Goal: Task Accomplishment & Management: Manage account settings

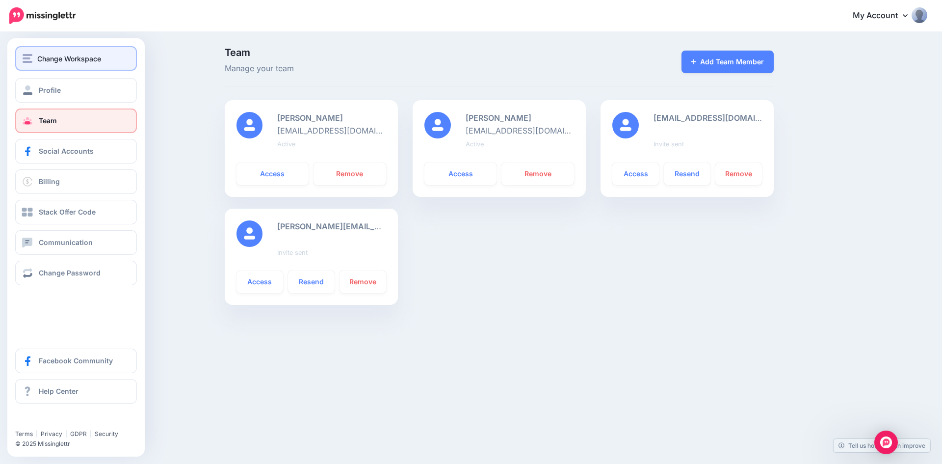
click at [37, 63] on div "Change Workspace" at bounding box center [76, 58] width 107 height 11
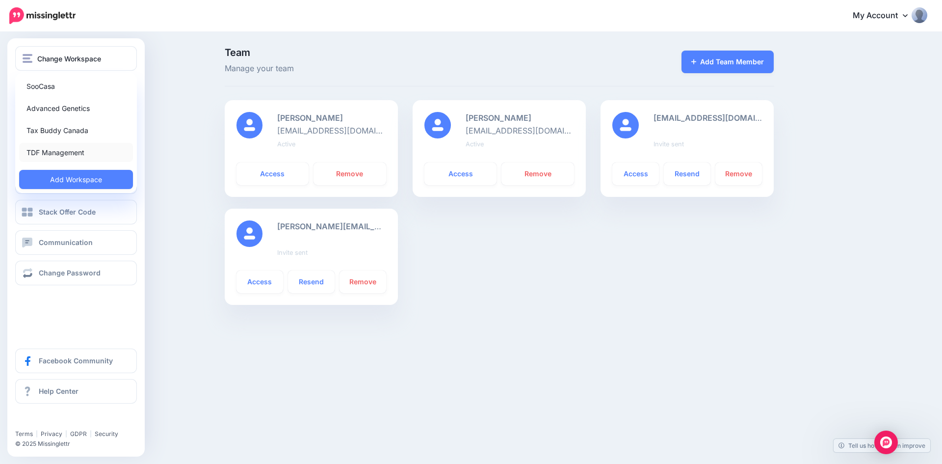
click at [46, 151] on link "TDF Management" at bounding box center [76, 152] width 114 height 19
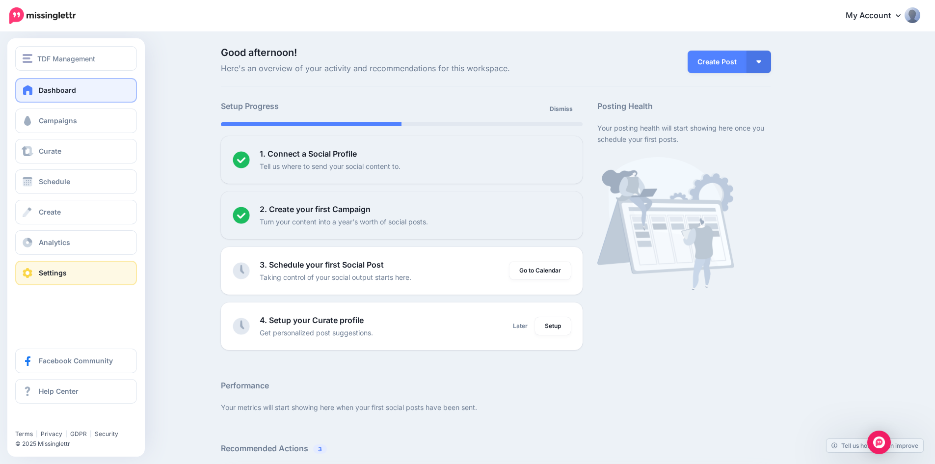
click at [60, 276] on span "Settings" at bounding box center [53, 272] width 28 height 8
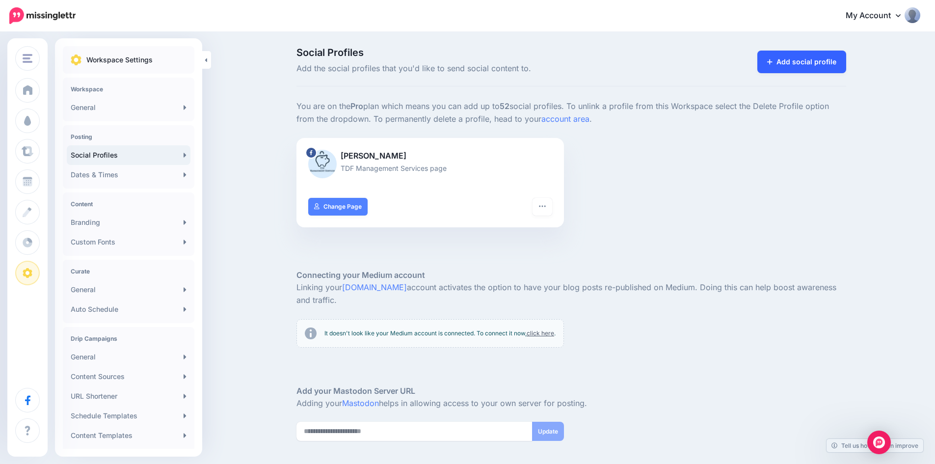
click at [806, 59] on link "Add social profile" at bounding box center [801, 62] width 89 height 23
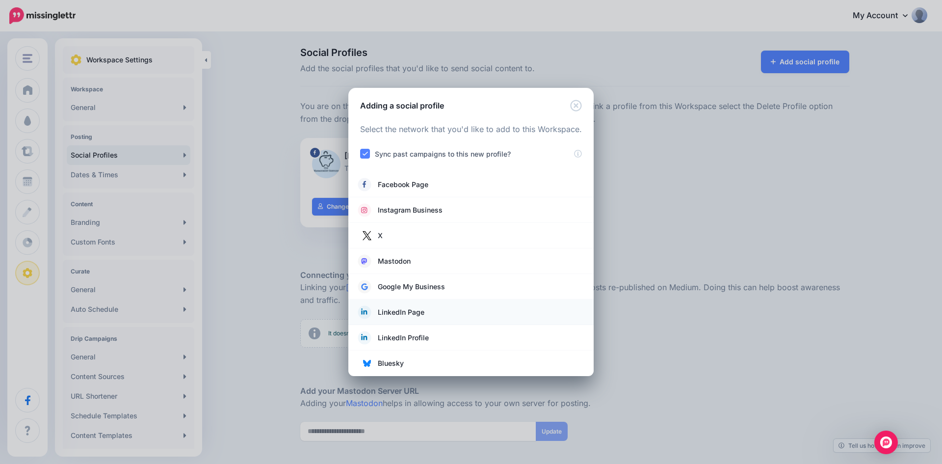
click at [399, 313] on span "LinkedIn Page" at bounding box center [401, 312] width 47 height 12
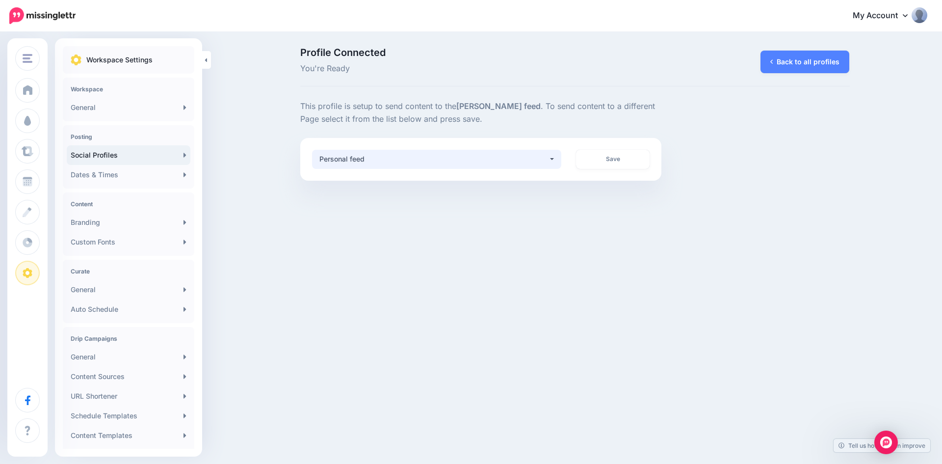
click at [550, 162] on button "Personal feed" at bounding box center [437, 159] width 250 height 19
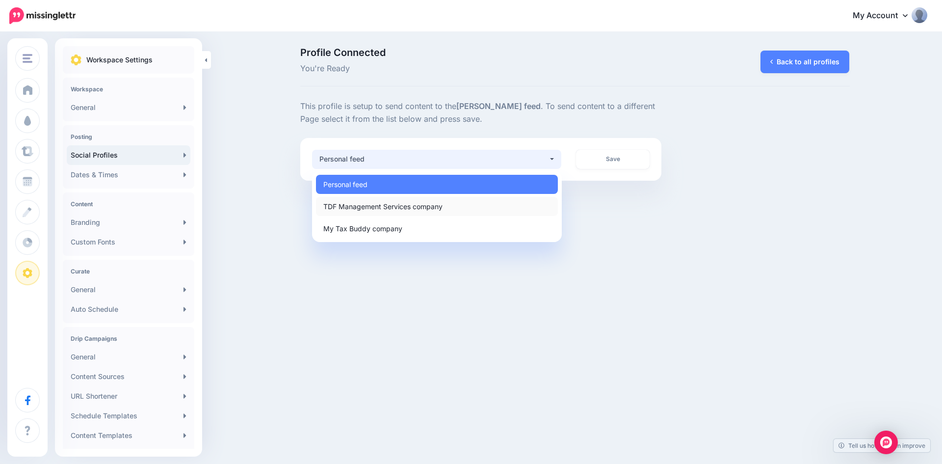
click at [438, 204] on span "TDF Management Services company" at bounding box center [382, 206] width 119 height 12
select select "**********"
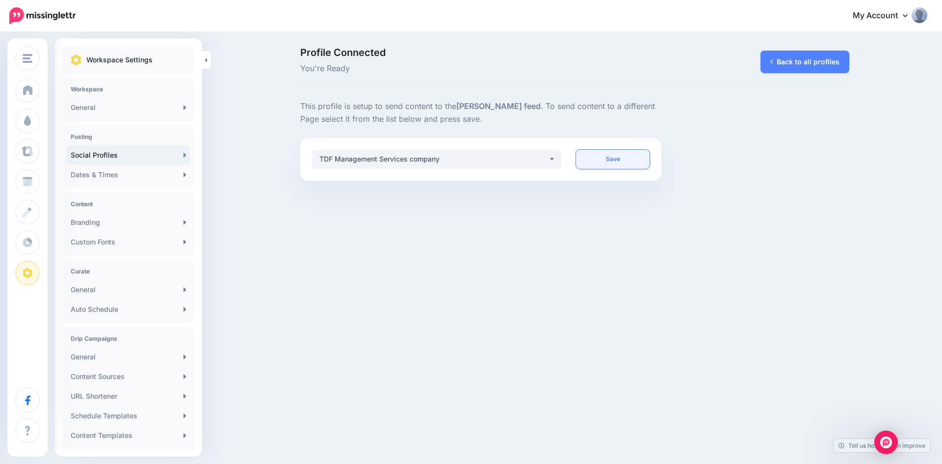
click at [621, 154] on link "Save" at bounding box center [613, 159] width 74 height 19
